Goal: Obtain resource: Download file/media

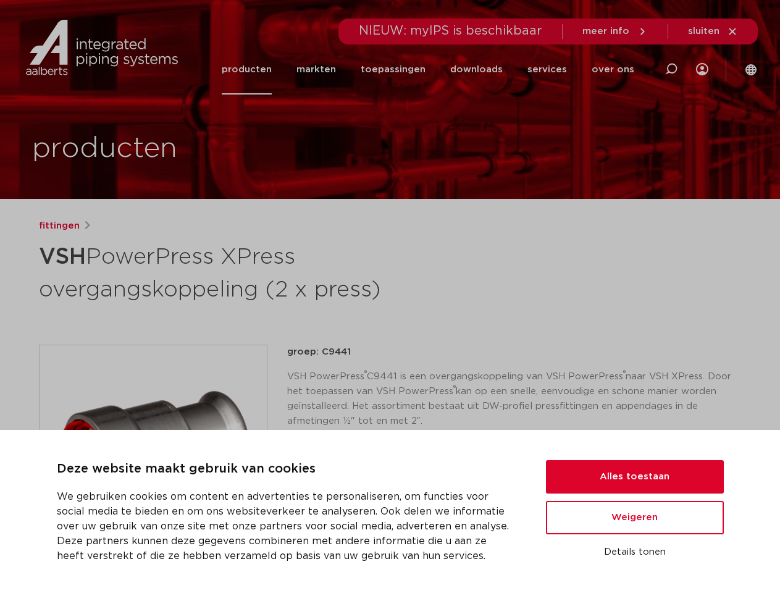
click at [389, 296] on h1 "VSH PowerPress XPress overgangskoppeling (2 x press)" at bounding box center [271, 271] width 464 height 67
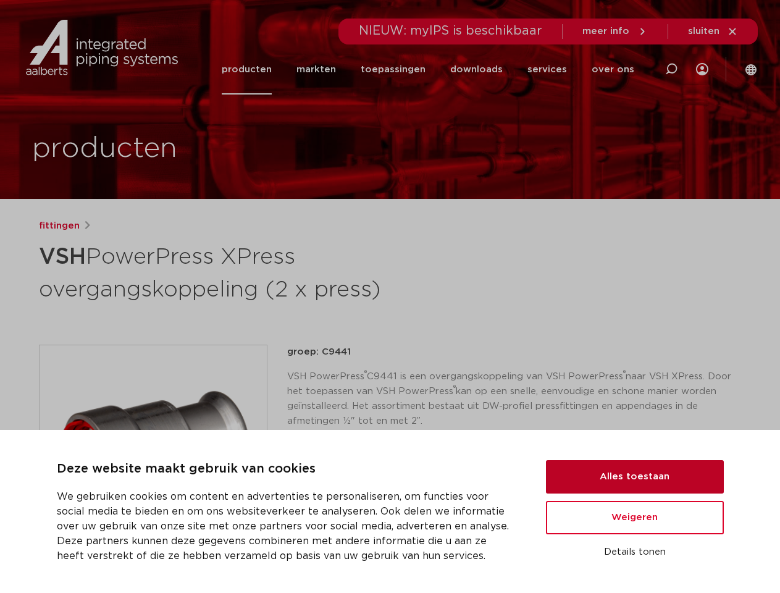
click at [635, 476] on button "Alles toestaan" at bounding box center [635, 476] width 178 height 33
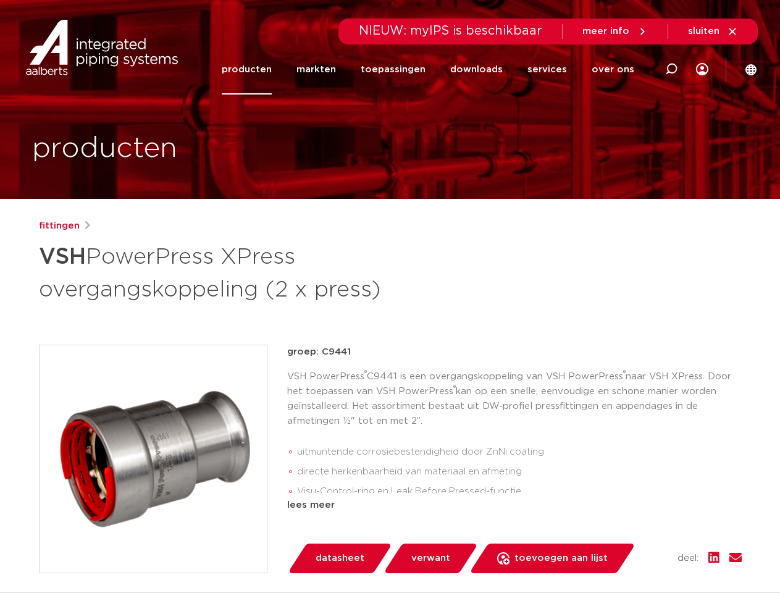
click at [635, 517] on div "groep: C9441 VSH PowerPress ® C9441 is een overgangskoppeling van VSH PowerPres…" at bounding box center [514, 458] width 454 height 228
click at [635, 552] on div "datasheet verwant toevoegen aan lijst opslaan in my IPS verwijder uit lijst" at bounding box center [519, 558] width 444 height 30
click at [671, 69] on icon at bounding box center [671, 69] width 15 height 15
click at [713, 31] on span "sluiten" at bounding box center [703, 31] width 31 height 9
